Goal: Communication & Community: Share content

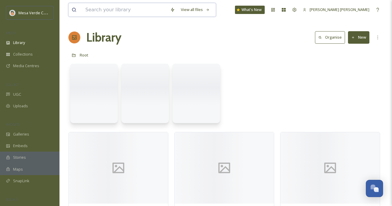
click at [145, 11] on input at bounding box center [124, 9] width 85 height 13
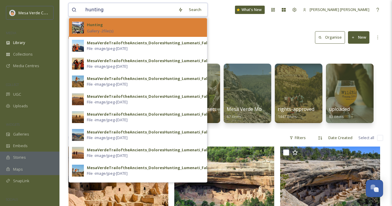
type input "hunting"
click at [149, 27] on div "Hunting Gallery - 2 file(s)" at bounding box center [145, 27] width 117 height 13
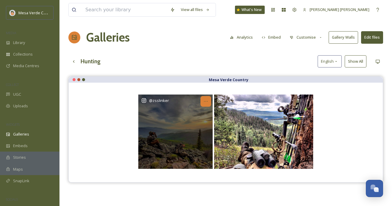
click at [206, 99] on icon at bounding box center [205, 101] width 5 height 5
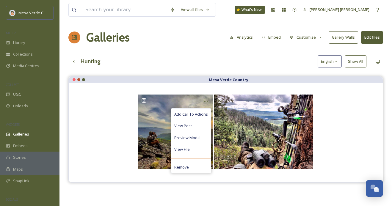
click at [205, 65] on div "Hunting English Show All" at bounding box center [225, 61] width 315 height 12
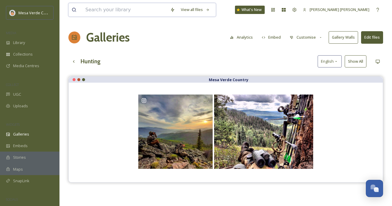
click at [140, 12] on input at bounding box center [124, 9] width 85 height 13
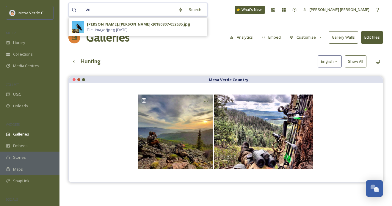
type input "w"
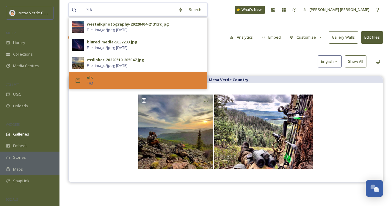
type input "elk"
click at [131, 78] on div "elk Tag" at bounding box center [145, 80] width 117 height 11
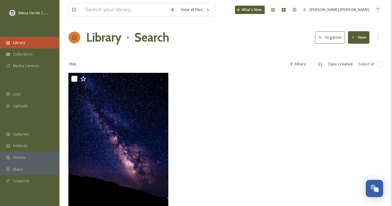
click at [28, 40] on div "Library" at bounding box center [29, 43] width 59 height 12
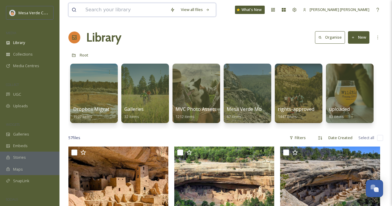
click at [140, 10] on input at bounding box center [124, 9] width 85 height 13
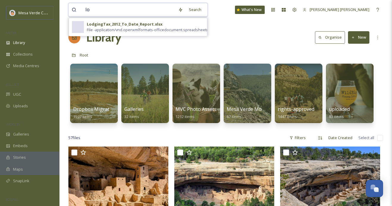
type input "l"
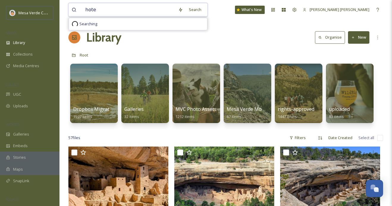
type input "hotel"
type input "h"
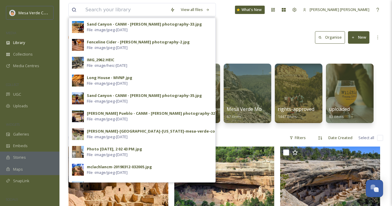
click at [286, 43] on div "Library Organise New" at bounding box center [225, 38] width 315 height 18
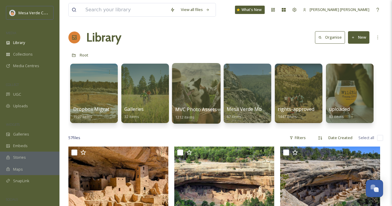
click at [192, 94] on div at bounding box center [196, 93] width 48 height 61
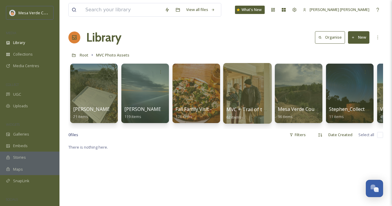
click at [243, 92] on div at bounding box center [247, 93] width 48 height 61
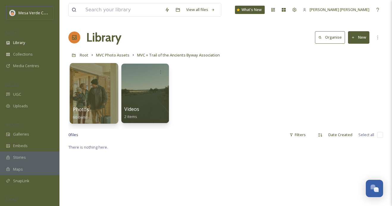
click at [95, 90] on div at bounding box center [94, 93] width 48 height 61
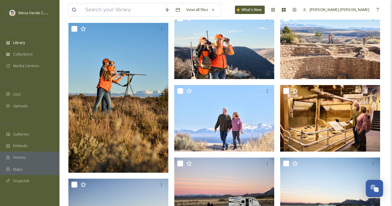
scroll to position [805, 0]
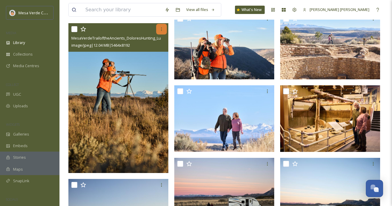
click at [162, 27] on icon at bounding box center [161, 29] width 5 height 5
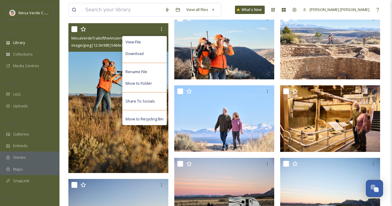
click at [107, 76] on img at bounding box center [118, 98] width 100 height 150
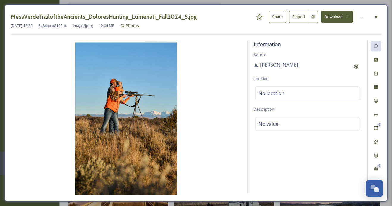
click at [279, 15] on button "Share" at bounding box center [277, 17] width 17 height 12
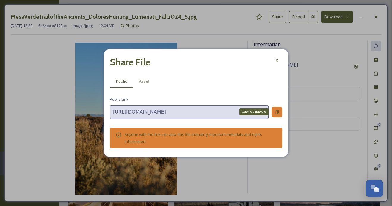
click at [276, 112] on icon at bounding box center [276, 112] width 5 height 5
click at [279, 61] on icon at bounding box center [276, 60] width 5 height 5
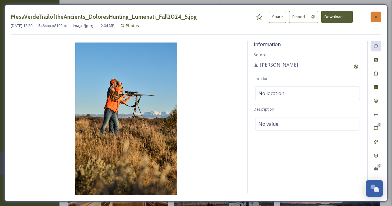
click at [374, 18] on icon at bounding box center [375, 17] width 5 height 5
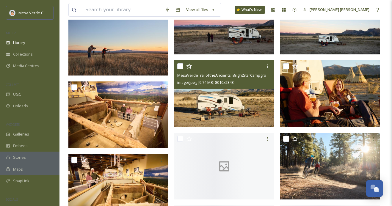
scroll to position [978, 0]
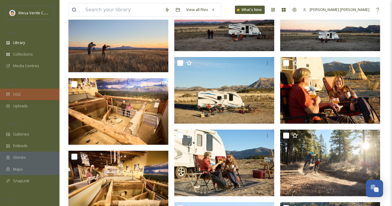
click at [21, 96] on span "UGC" at bounding box center [17, 95] width 8 height 6
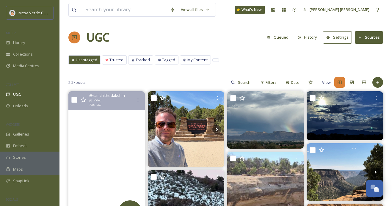
scroll to position [52, 0]
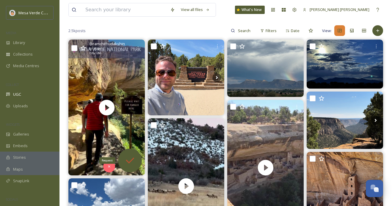
click at [131, 160] on icon at bounding box center [130, 161] width 8 height 6
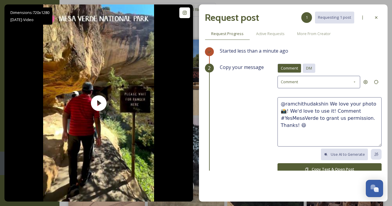
click at [313, 69] on div "DM" at bounding box center [309, 68] width 12 height 9
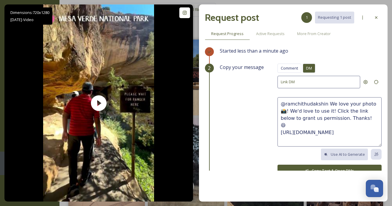
drag, startPoint x: 351, startPoint y: 117, endPoint x: 326, endPoint y: 103, distance: 29.0
click at [326, 104] on textarea "@ramchithudakshin We love your photo 📸! We'd love to use it! Click the link bel…" at bounding box center [329, 121] width 104 height 49
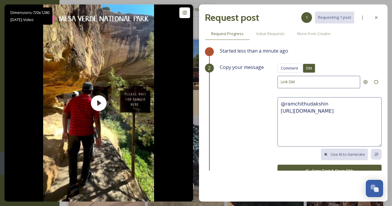
paste textarea "This video is super cool! We'd love to share it on our socials, with credit to …"
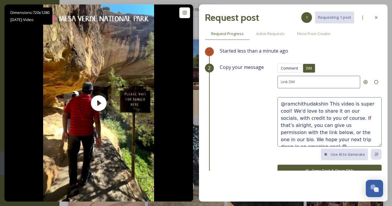
click at [292, 138] on textarea "@ramchithudakshin This video is super cool! We'd love to share it on our social…" at bounding box center [329, 121] width 104 height 49
type textarea "@ramchithudakshin This video is super cool! We'd love to share it on our social…"
click at [290, 166] on button "Copy Text & Open DMs" at bounding box center [329, 171] width 104 height 12
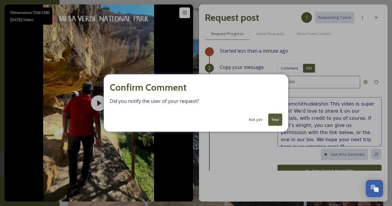
click at [278, 121] on button "Yes!" at bounding box center [275, 120] width 14 height 12
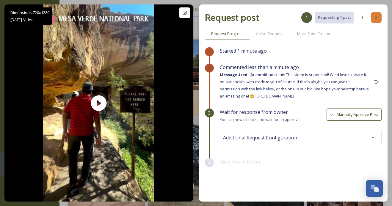
click at [377, 18] on icon at bounding box center [376, 17] width 5 height 5
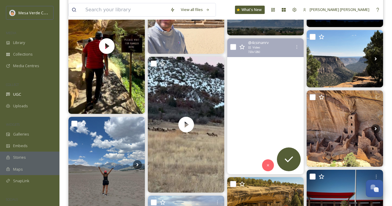
scroll to position [113, 0]
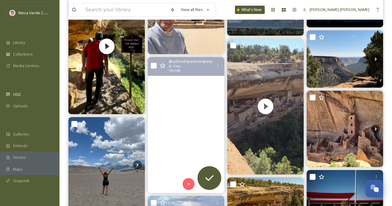
click at [189, 157] on video "Days of fall are nearing, here’s a small herd moving back to the cover, with li…" at bounding box center [186, 125] width 76 height 136
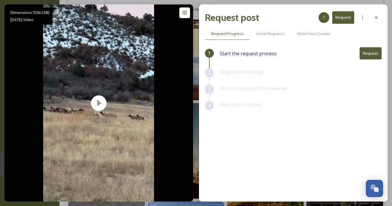
click at [367, 53] on button "Request" at bounding box center [370, 53] width 22 height 12
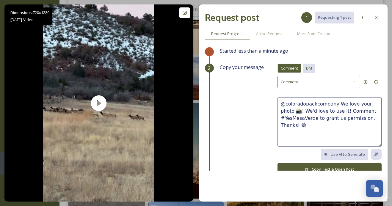
click at [312, 69] on span "DM" at bounding box center [309, 68] width 6 height 6
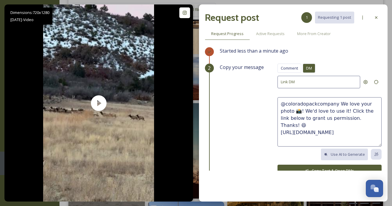
drag, startPoint x: 351, startPoint y: 117, endPoint x: 337, endPoint y: 104, distance: 18.7
click at [337, 104] on textarea "@coloradopackcompany We love your photo 📸! We'd love to use it! Click the link …" at bounding box center [329, 121] width 104 height 49
drag, startPoint x: 351, startPoint y: 117, endPoint x: 336, endPoint y: 103, distance: 20.6
click at [336, 103] on textarea "@coloradopackcompany We love your photo 📸! We'd love to use it! Click the link …" at bounding box center [329, 121] width 104 height 49
paste textarea "This video is super cool! We'd love to share it on our socials, with credit to …"
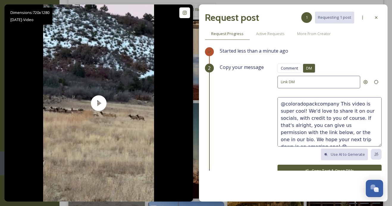
scroll to position [7, 0]
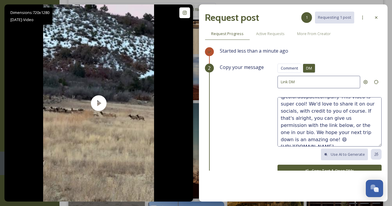
click at [309, 132] on textarea "@coloradopackcompany This video is super cool! We'd love to share it on our soc…" at bounding box center [329, 121] width 104 height 49
type textarea "@coloradopackcompany This video is super cool! We'd love to share it on our soc…"
click at [322, 168] on button "Copy Text & Open DMs" at bounding box center [329, 171] width 104 height 12
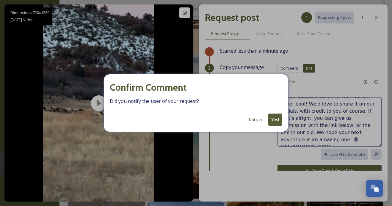
click at [273, 119] on button "Yes!" at bounding box center [275, 120] width 14 height 12
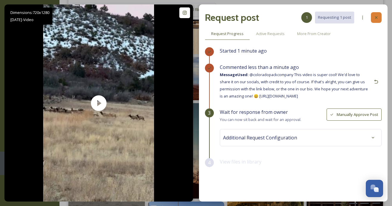
click at [375, 16] on icon at bounding box center [376, 17] width 5 height 5
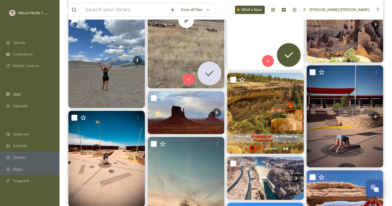
scroll to position [224, 0]
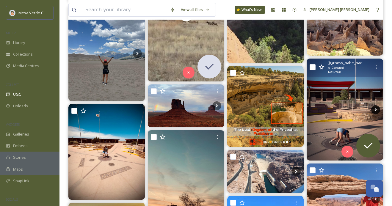
click at [374, 108] on icon at bounding box center [375, 109] width 9 height 9
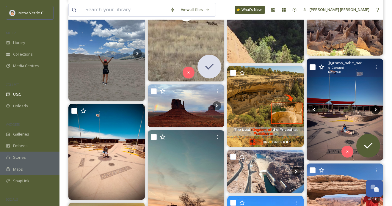
click at [374, 108] on icon at bounding box center [375, 109] width 9 height 9
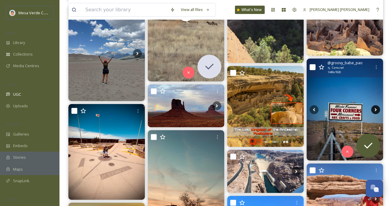
click at [374, 108] on icon at bounding box center [375, 109] width 9 height 9
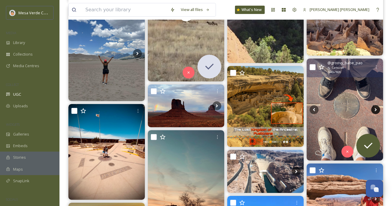
click at [374, 108] on icon at bounding box center [375, 109] width 9 height 9
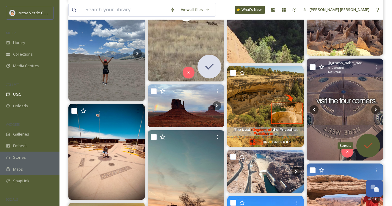
click at [370, 141] on icon at bounding box center [368, 146] width 12 height 12
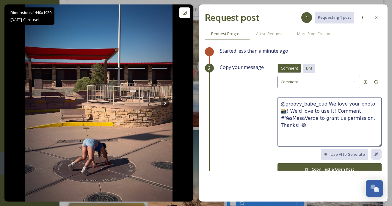
click at [310, 67] on span "DM" at bounding box center [309, 68] width 6 height 6
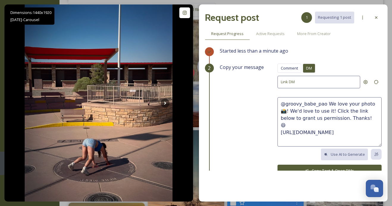
drag, startPoint x: 349, startPoint y: 116, endPoint x: 326, endPoint y: 103, distance: 26.2
click at [326, 103] on textarea "@groovy_babe_pao We love your photo 📸! We'd love to use it! Click the link belo…" at bounding box center [329, 121] width 104 height 49
paste textarea "These photos are great, we hope y’all had a fun trip! We'd love to share these …"
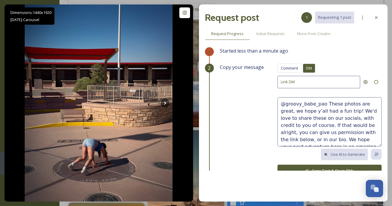
scroll to position [4, 0]
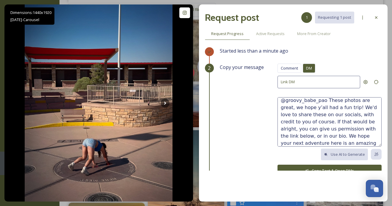
type textarea "@groovy_babe_pao These photos are great, we hope y’all had a fun trip! We'd lov…"
click at [329, 166] on button "Copy Text & Open DMs" at bounding box center [329, 171] width 104 height 12
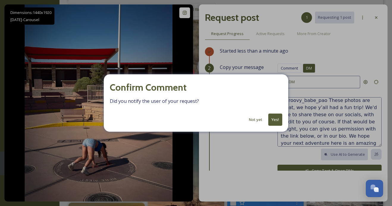
click at [277, 122] on button "Yes!" at bounding box center [275, 120] width 14 height 12
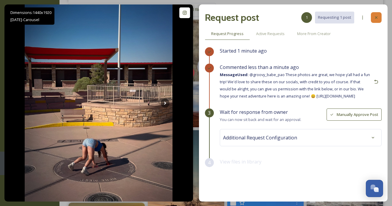
click at [376, 16] on icon at bounding box center [376, 17] width 5 height 5
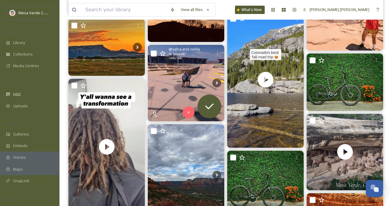
scroll to position [425, 0]
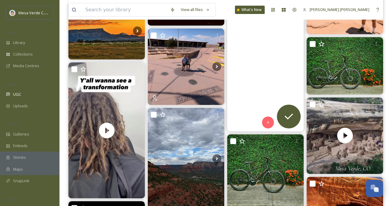
click at [254, 86] on video "SAVE this for your next Colorado fall road trip!\a\aColorado’s national parks s…" at bounding box center [265, 64] width 76 height 136
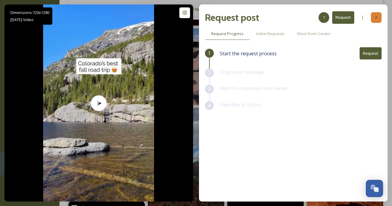
click at [375, 18] on icon at bounding box center [376, 17] width 5 height 5
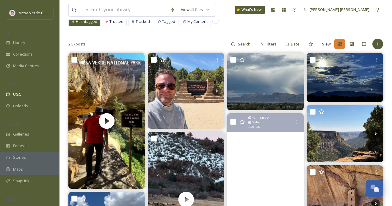
scroll to position [38, 0]
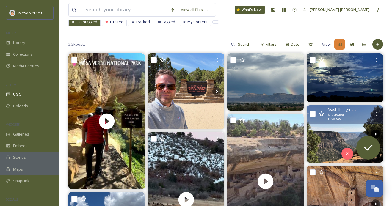
click at [377, 131] on icon at bounding box center [375, 134] width 9 height 9
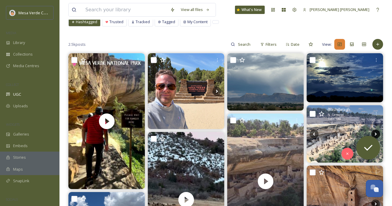
click at [377, 131] on icon at bounding box center [375, 134] width 9 height 9
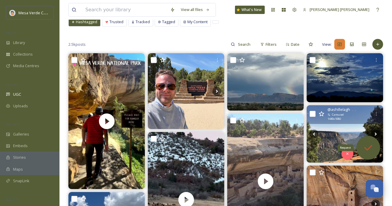
click at [368, 145] on icon at bounding box center [368, 148] width 12 height 12
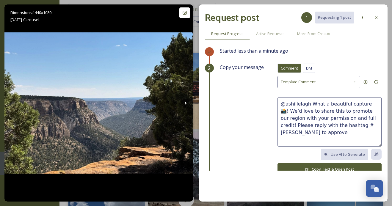
click at [311, 61] on div "Started less than a minute ago" at bounding box center [301, 55] width 162 height 16
click at [311, 63] on div "Started less than a minute ago" at bounding box center [301, 55] width 162 height 16
click at [311, 65] on div "DM" at bounding box center [309, 68] width 12 height 9
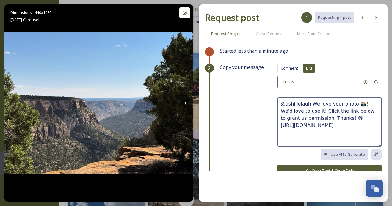
drag, startPoint x: 331, startPoint y: 117, endPoint x: 310, endPoint y: 103, distance: 24.9
click at [310, 103] on textarea "@ashillelagh We love your photo 📸! We'd love to use it! Click the link below to…" at bounding box center [329, 121] width 104 height 49
paste textarea "These photos are great, we hope y’all had a fun trip! We'd love to share these …"
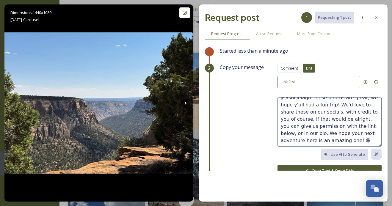
scroll to position [4, 0]
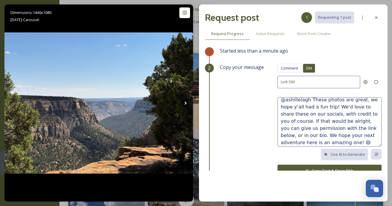
click at [322, 107] on textarea "@ashillelagh These photos are great, we hope y’all had a fun trip! We'd love to…" at bounding box center [329, 121] width 104 height 49
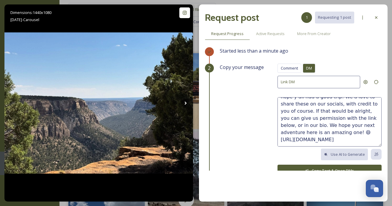
scroll to position [0, 0]
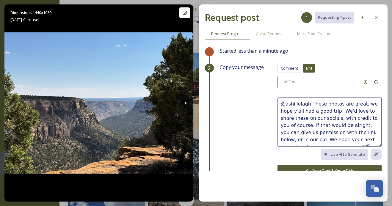
type textarea "@ashillelagh These photos are great, we hope y’all had a good trip! We'd love t…"
click at [306, 167] on button "Copy Text & Open DMs" at bounding box center [329, 171] width 104 height 12
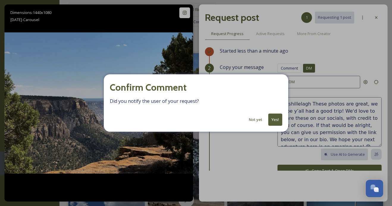
click at [257, 119] on button "Not yet" at bounding box center [255, 120] width 19 height 12
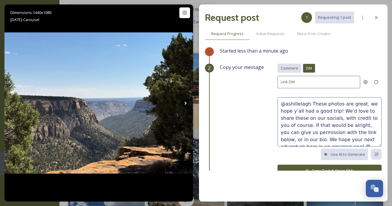
click at [290, 67] on span "Comment" at bounding box center [289, 68] width 17 height 6
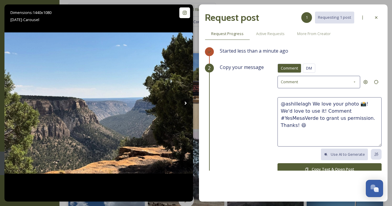
drag, startPoint x: 356, startPoint y: 104, endPoint x: 327, endPoint y: 104, distance: 29.1
click at [327, 104] on textarea "@ashillelagh We love your photo 📸! We'd love to use it! Comment #YesMesaVerde t…" at bounding box center [329, 121] width 104 height 49
click at [308, 112] on textarea "@ashillelagh We love these photos! We'd love to use it! Comment #YesMesaVerde t…" at bounding box center [329, 121] width 104 height 49
type textarea "@ashillelagh We love these photos! We'd love to share them! Comment #YesMesaVer…"
click at [300, 165] on button "Copy Text & Open Post" at bounding box center [329, 169] width 104 height 12
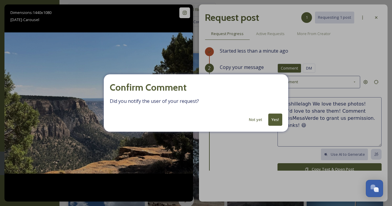
click at [276, 117] on button "Yes!" at bounding box center [275, 120] width 14 height 12
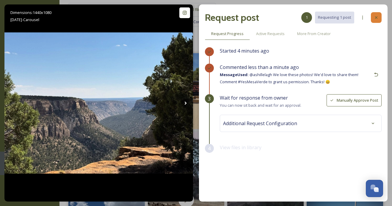
click at [377, 16] on icon at bounding box center [376, 17] width 2 height 2
